Goal: Information Seeking & Learning: Learn about a topic

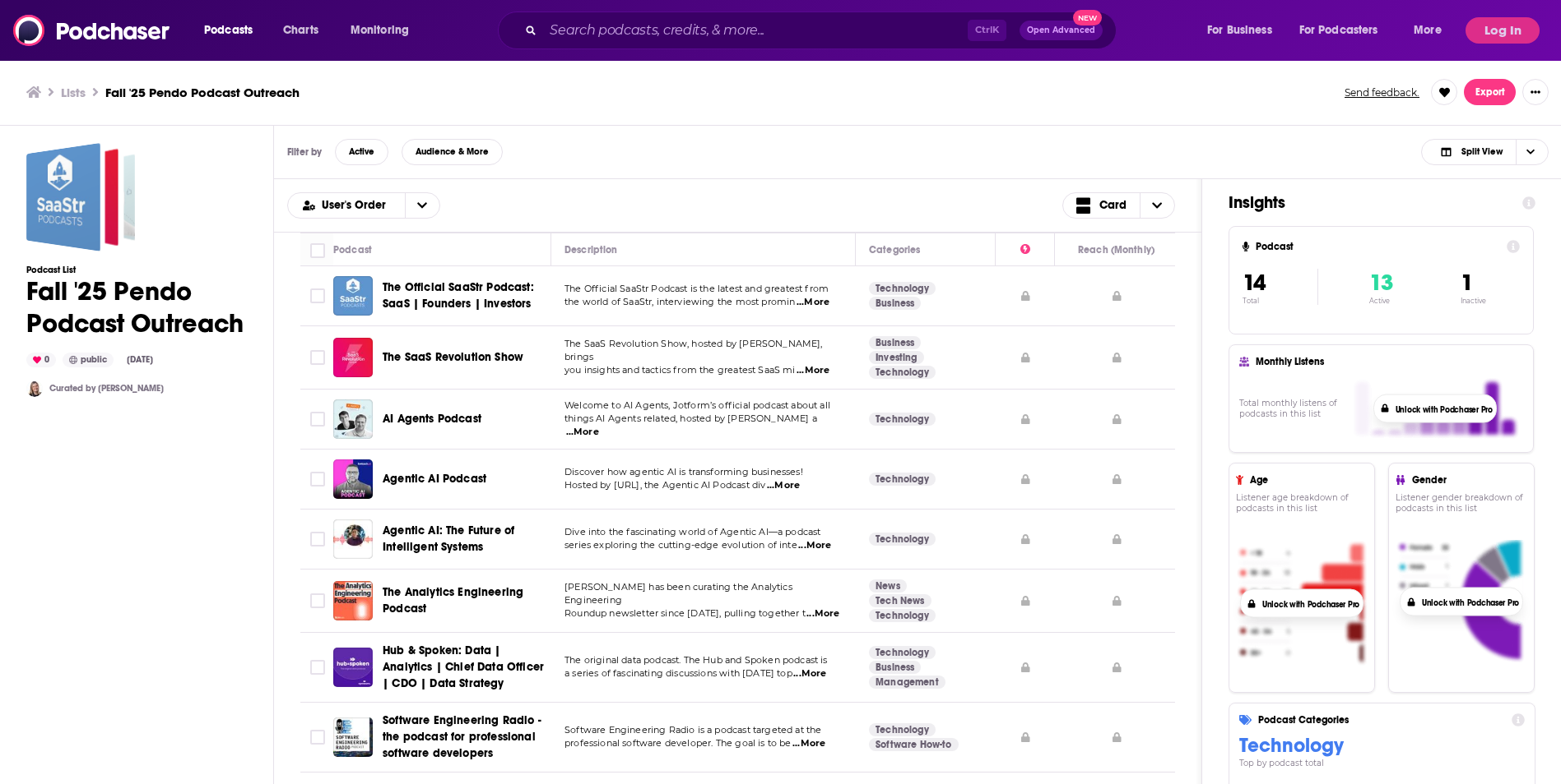
click at [673, 15] on div "Podcasts Charts Monitoring Ctrl K Open Advanced New For Business For Podcasters…" at bounding box center [780, 31] width 1561 height 61
click at [674, 30] on input "Search podcasts, credits, & more..." at bounding box center [756, 30] width 425 height 27
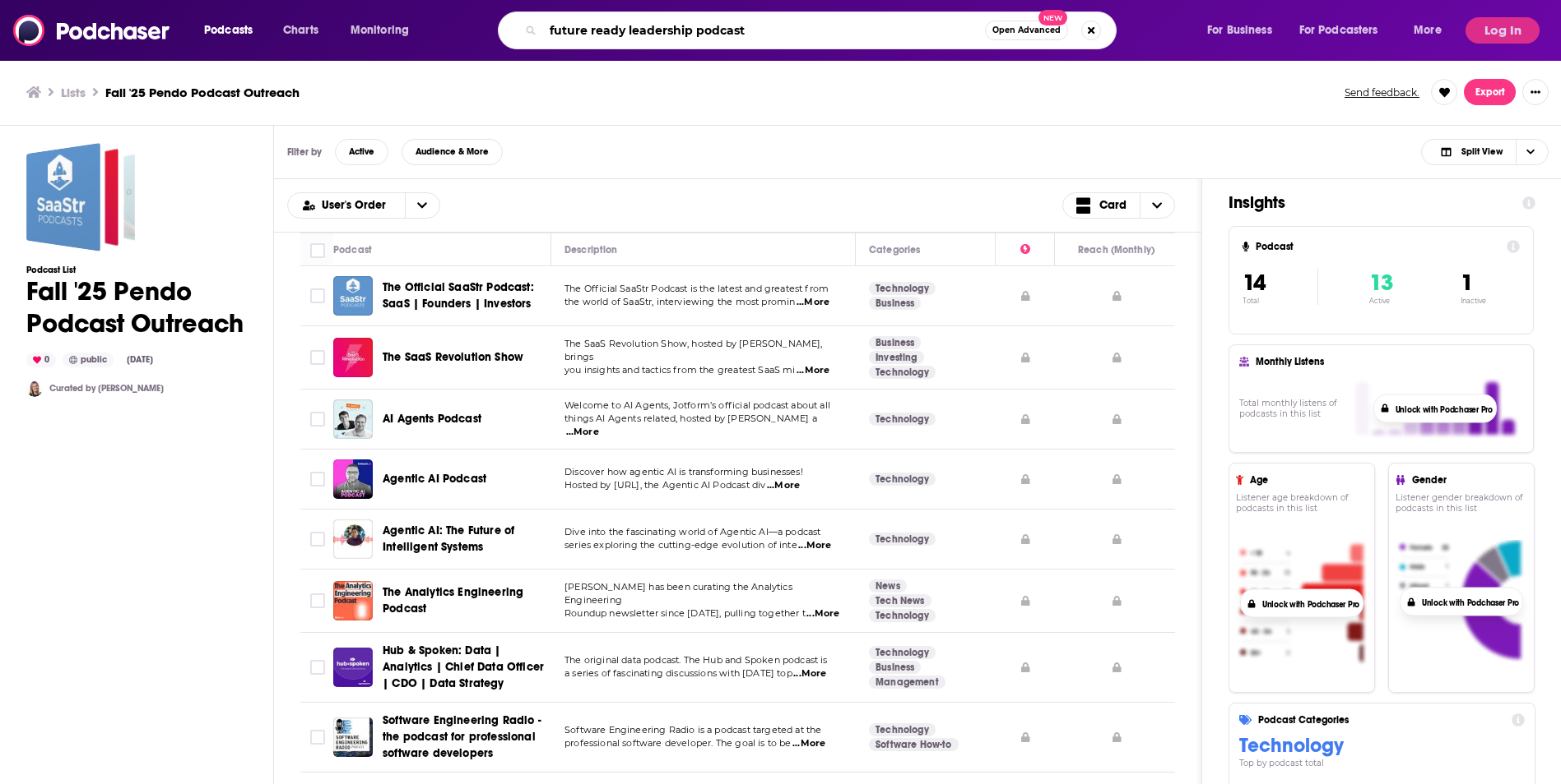
type input "future ready leadership podcast"
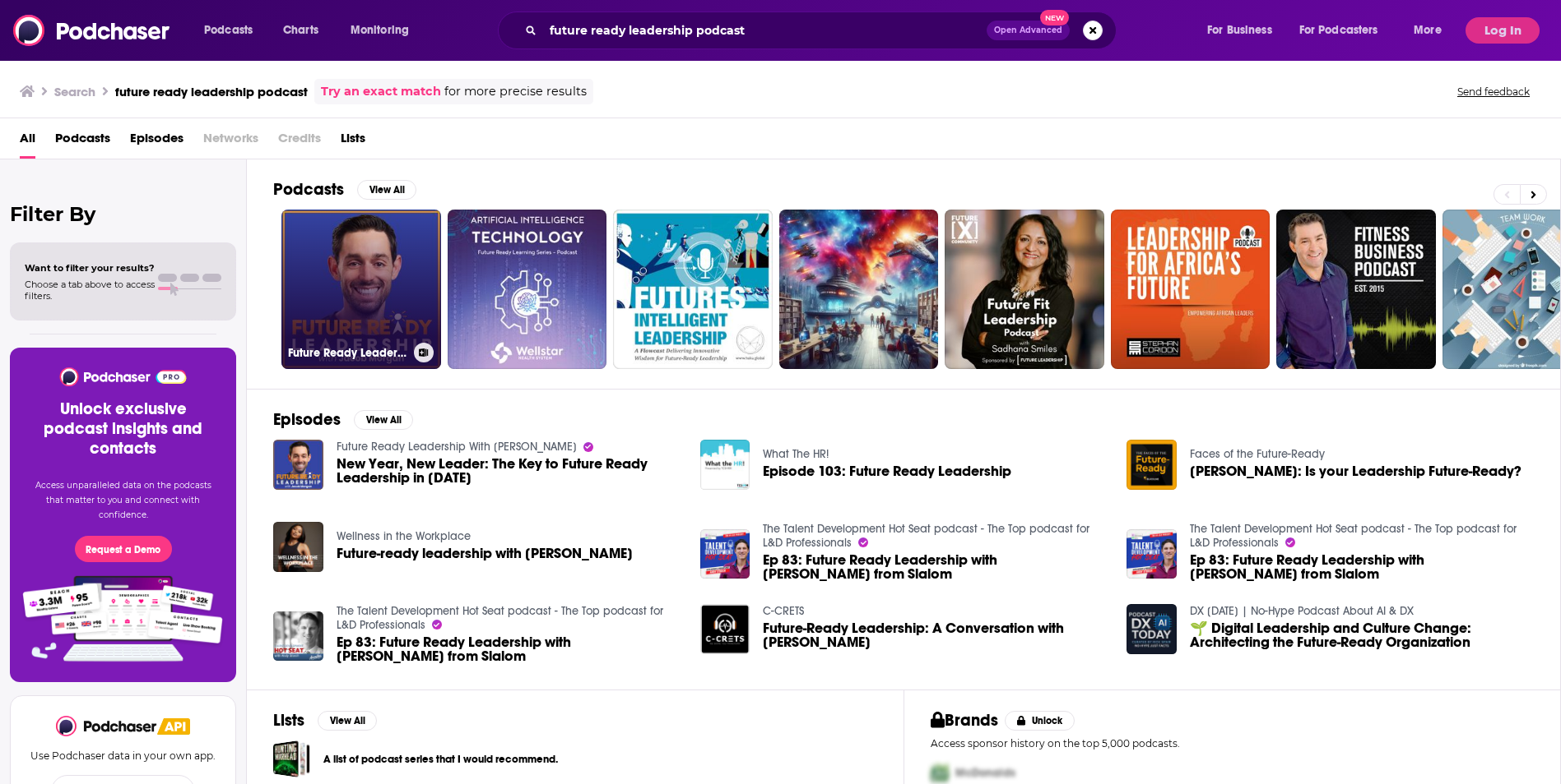
click at [377, 293] on link "Future Ready Leadership With [PERSON_NAME]" at bounding box center [362, 289] width 160 height 160
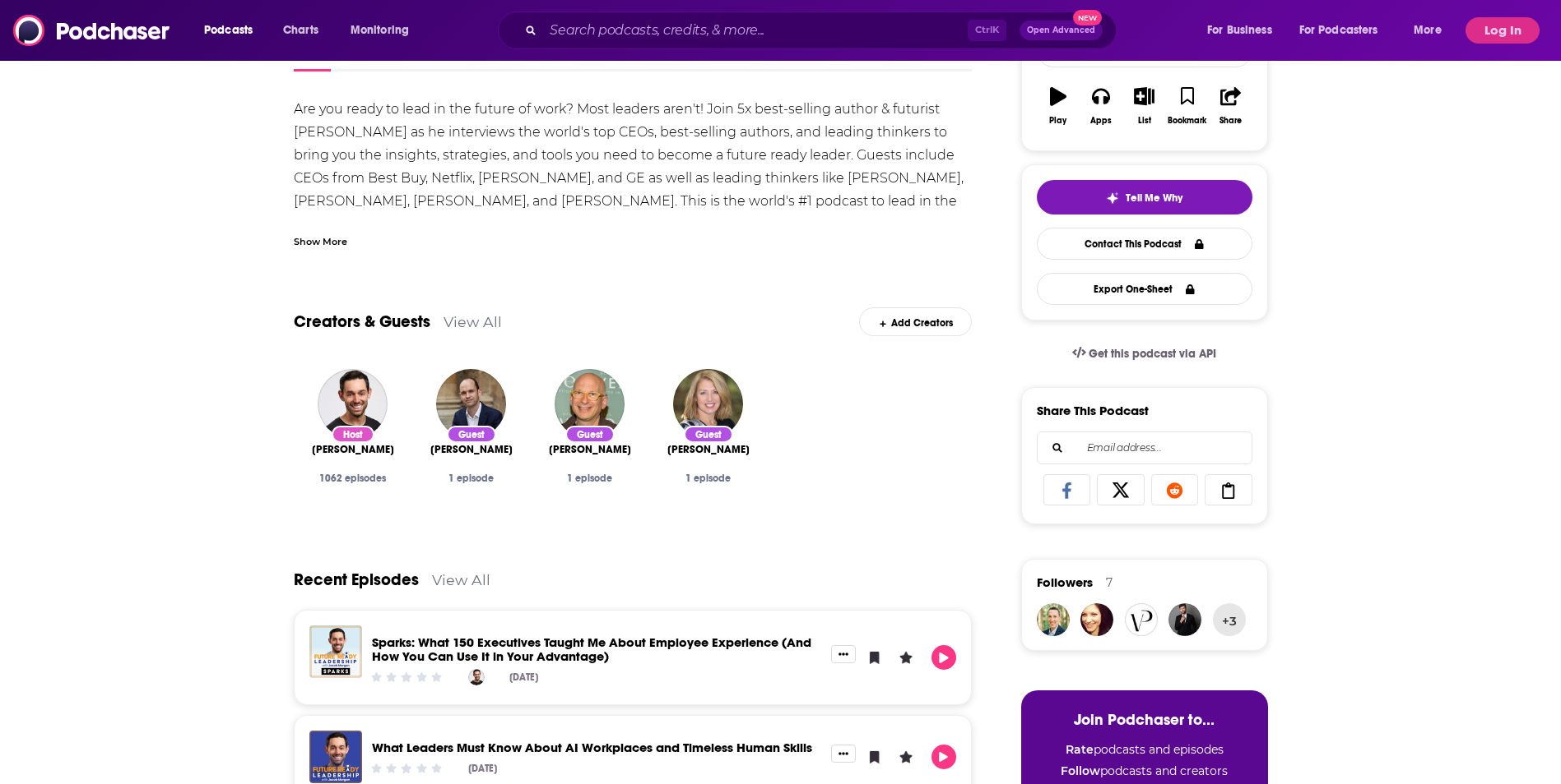
scroll to position [82, 0]
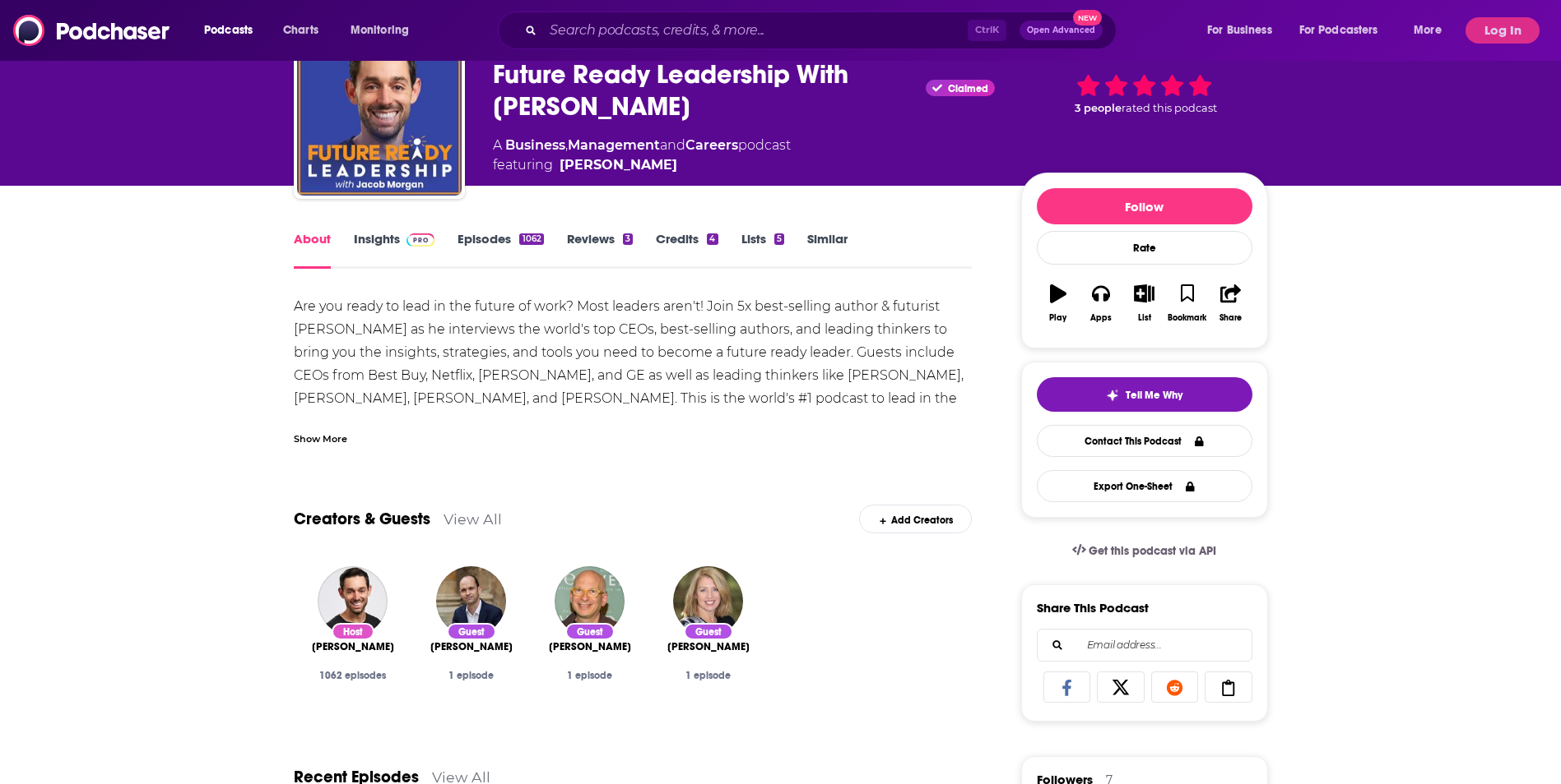
click at [381, 240] on link "Insights" at bounding box center [394, 250] width 81 height 38
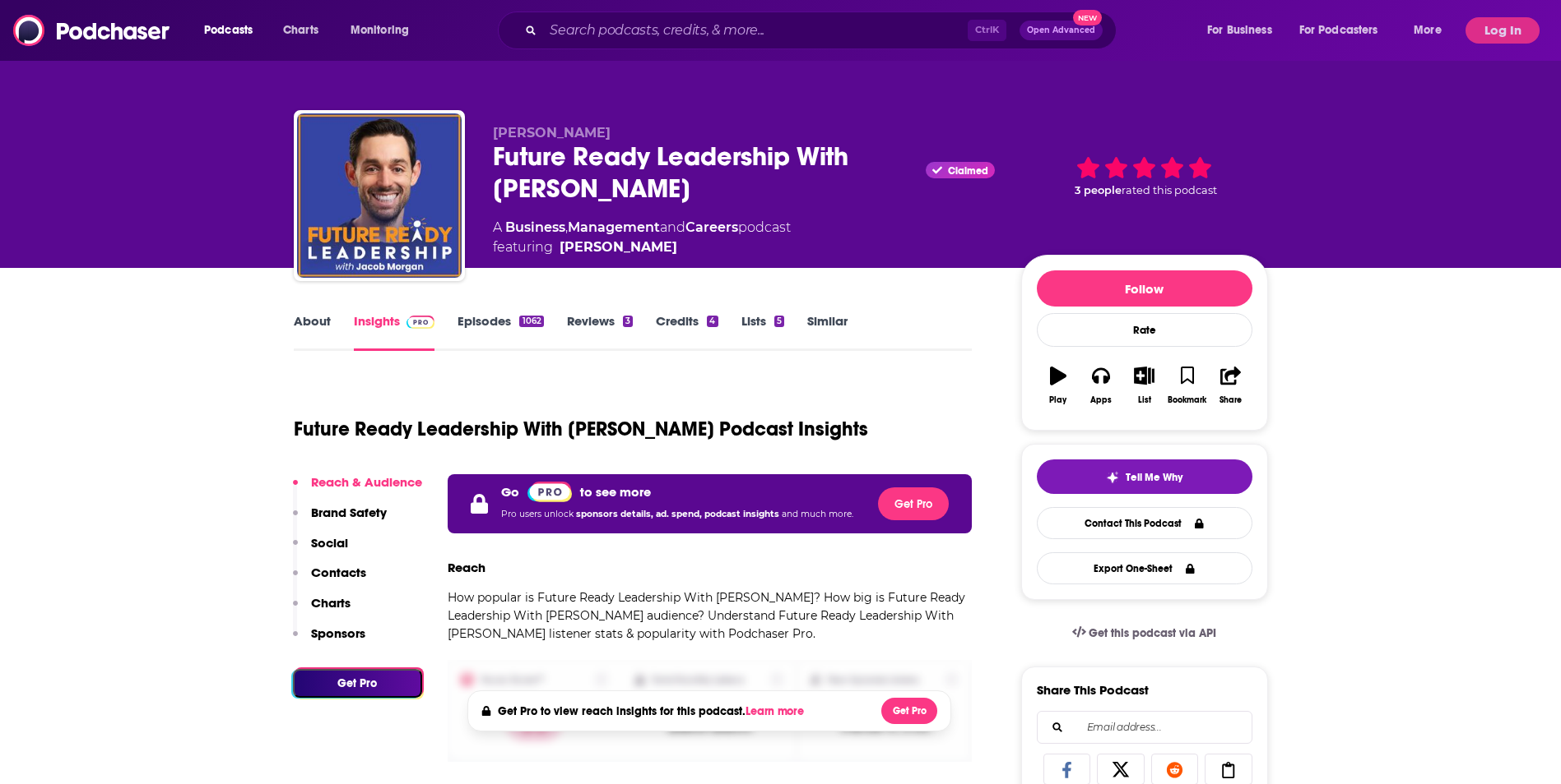
click at [1504, 2] on div "Podcasts Charts Monitoring Ctrl K Open Advanced New For Business For Podcasters…" at bounding box center [780, 31] width 1561 height 61
click at [1496, 19] on button "Log In" at bounding box center [1502, 30] width 74 height 27
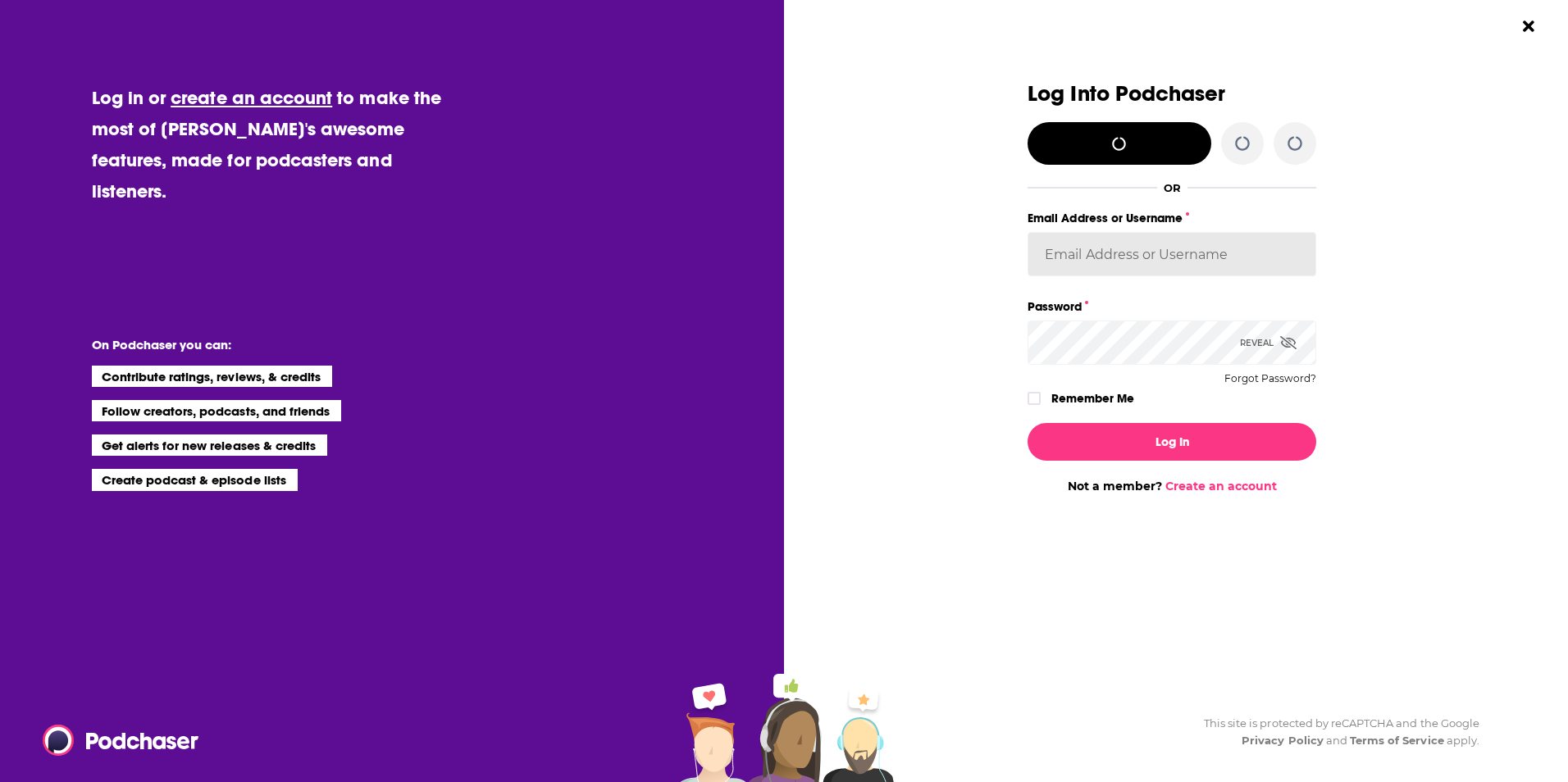
type input "katiedillon"
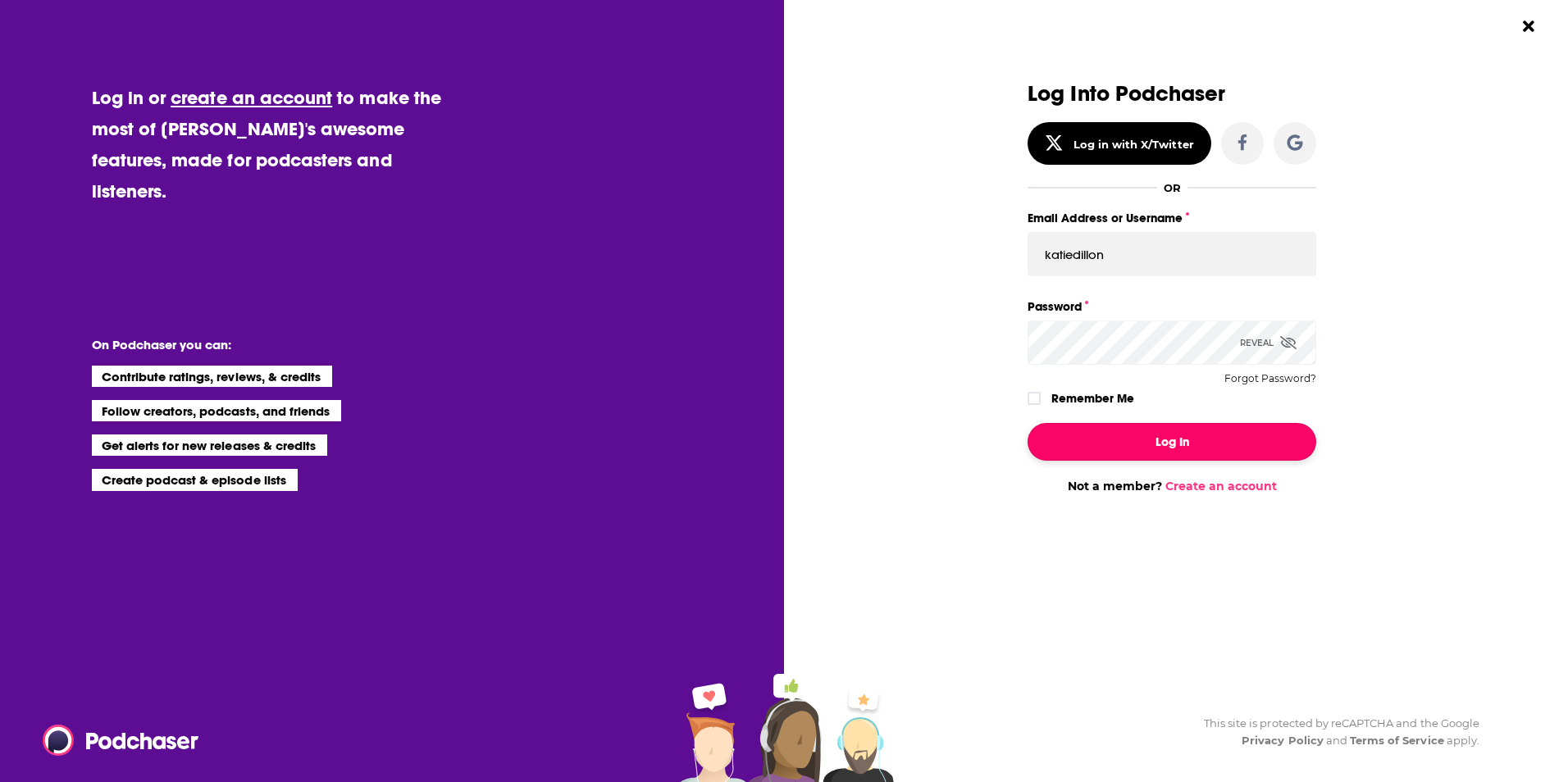
click at [1145, 446] on button "Log In" at bounding box center [1171, 442] width 289 height 37
